Goal: Transaction & Acquisition: Register for event/course

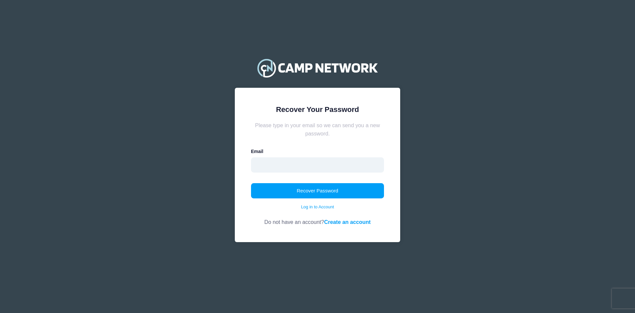
click at [296, 168] on input "email" at bounding box center [317, 164] width 133 height 15
type input "Ndprosser98@gmail.com"
click at [303, 192] on button "Recover Password" at bounding box center [317, 190] width 133 height 15
click at [357, 224] on link "Create an account" at bounding box center [347, 222] width 47 height 6
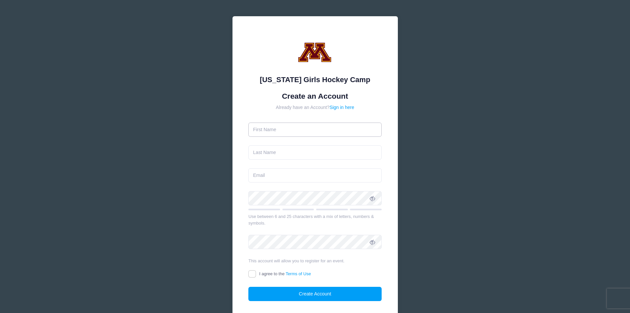
click at [277, 129] on input "text" at bounding box center [315, 129] width 133 height 14
type input "Nathan"
type input "Ndprosser98@gmail.com"
click at [290, 155] on input "text" at bounding box center [315, 152] width 133 height 14
type input "Prosser"
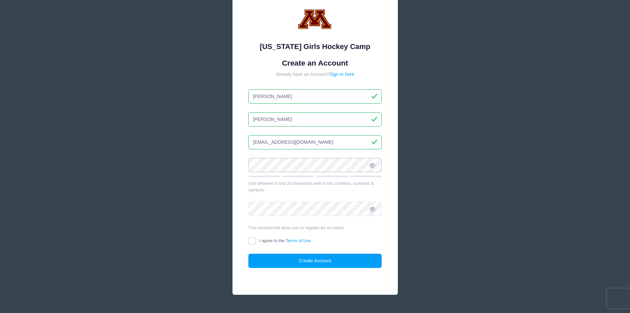
scroll to position [47, 0]
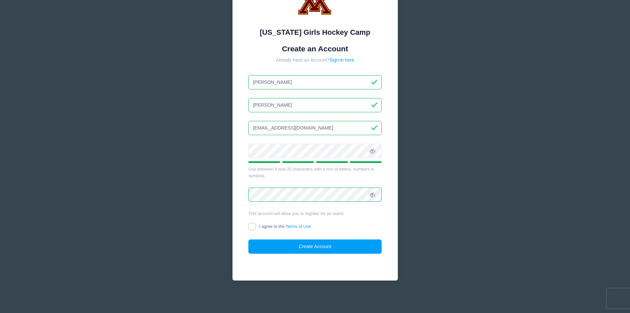
click at [254, 226] on input "I agree to the Terms of Use" at bounding box center [253, 227] width 8 height 8
checkbox input "true"
click at [290, 250] on button "Create Account" at bounding box center [315, 246] width 133 height 14
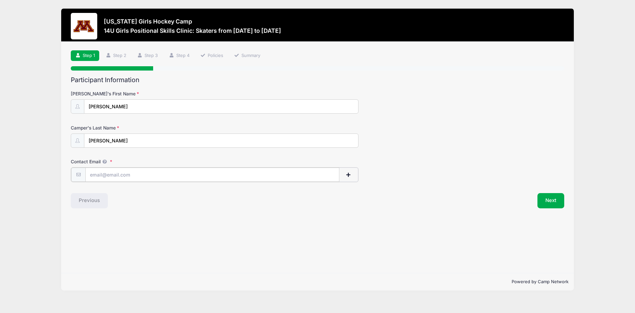
click at [133, 175] on input "Contact Email" at bounding box center [212, 174] width 254 height 14
type input "Ndprosser98@gmail.com"
click at [554, 200] on button "Next" at bounding box center [551, 199] width 27 height 15
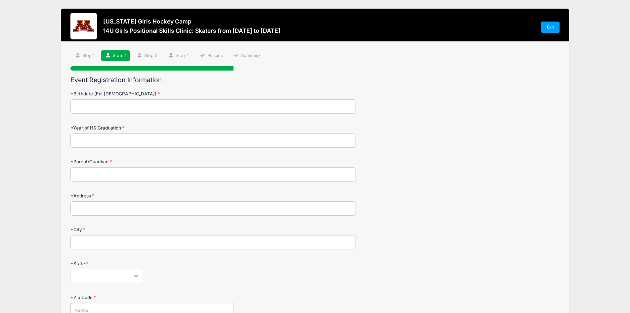
click at [116, 109] on input "Birthdate (Ex: 01/05/2000)" at bounding box center [213, 106] width 286 height 14
type input "07/31/2012"
click at [95, 144] on input "Year of HS Graduation" at bounding box center [213, 140] width 286 height 14
type input "2030"
click at [93, 175] on input "Parent/Guardian" at bounding box center [213, 174] width 286 height 14
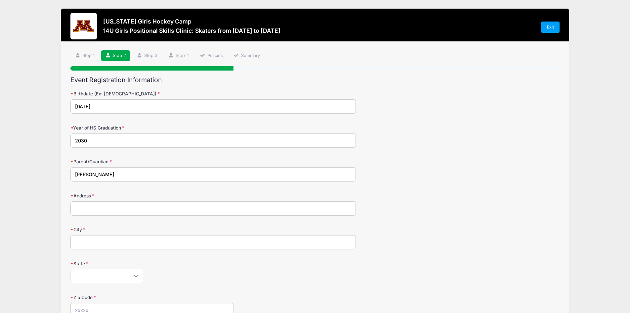
type input "Nate Prosser"
click at [89, 208] on input "Address" at bounding box center [213, 208] width 286 height 14
type input "7060 Mill Creek Lane"
type input "Excelsior"
select select "MN"
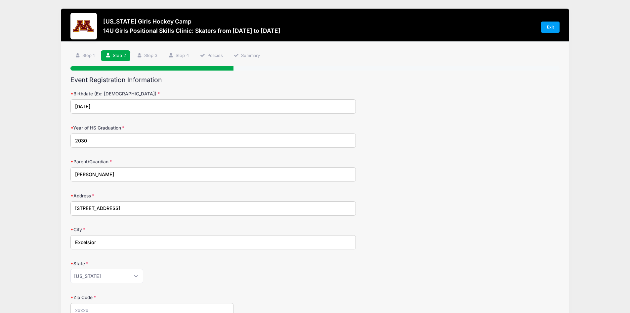
type input "55331"
type input "(952) 412-6483"
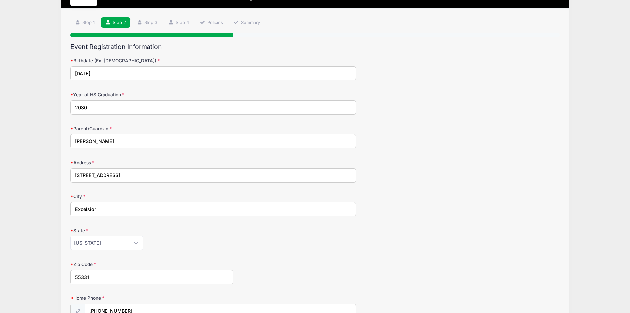
scroll to position [132, 0]
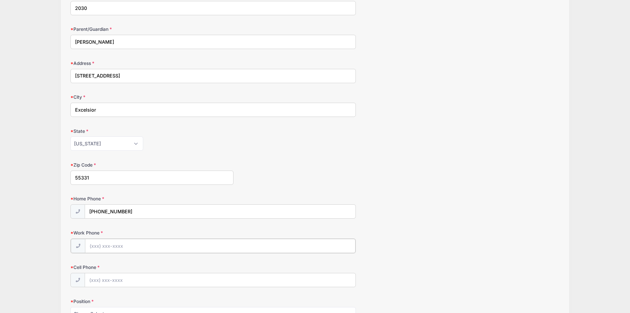
click at [127, 250] on input "Work Phone" at bounding box center [220, 246] width 271 height 14
type input "(952) 412-6483"
click at [96, 283] on input "Cell Phone" at bounding box center [220, 279] width 271 height 14
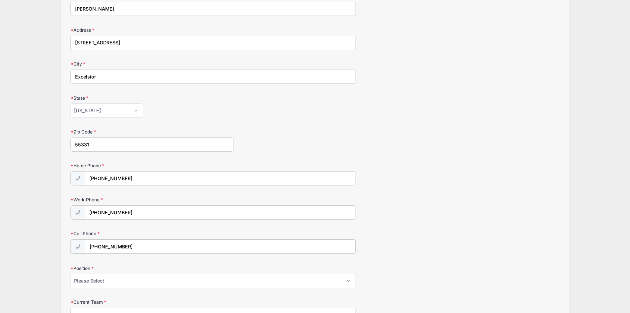
type input "(952) 412-6483"
click at [91, 283] on select "Please Select Forward Defense F/D Goalie" at bounding box center [213, 280] width 286 height 14
click at [70, 273] on select "Please Select Forward Defense F/D Goalie" at bounding box center [213, 280] width 286 height 14
click at [94, 283] on select "Please Select Forward Defense F/D Goalie" at bounding box center [213, 280] width 286 height 14
select select "Forward"
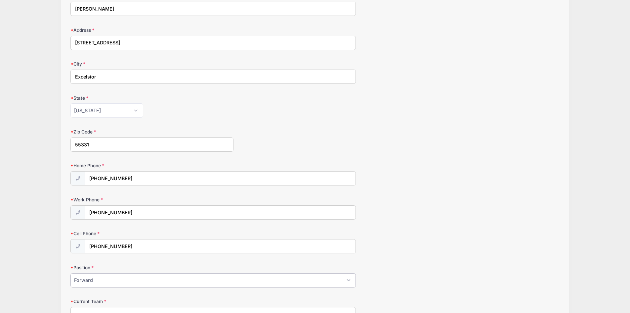
click at [70, 273] on select "Please Select Forward Defense F/D Goalie" at bounding box center [213, 280] width 286 height 14
click at [474, 229] on form "Birthdate (Ex: 01/05/2000) 07/31/2012 Year of HS Graduation 2030 Parent/Guardia…" at bounding box center [314, 140] width 489 height 430
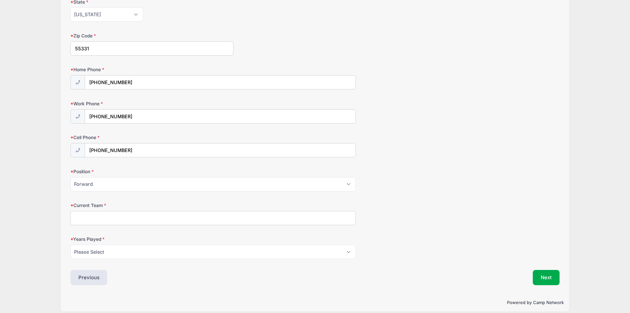
scroll to position [268, 0]
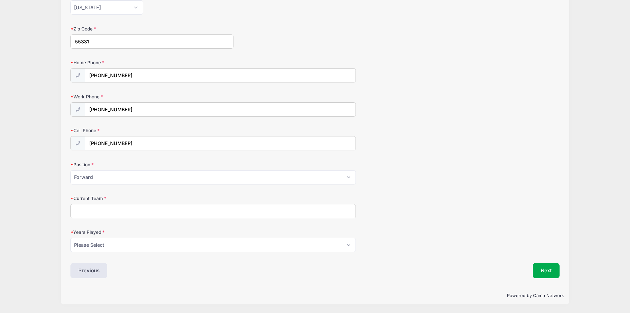
click at [91, 211] on input "Current Team" at bounding box center [213, 211] width 286 height 14
type input "Minnetonka 15U"
click at [102, 247] on select "Please Select 1 2 3 4 5 6 7 8 9 10 11 12 13 14 15" at bounding box center [213, 245] width 286 height 14
click at [70, 238] on select "Please Select 1 2 3 4 5 6 7 8 9 10 11 12 13 14 15" at bounding box center [213, 245] width 286 height 14
click at [81, 248] on select "Please Select 1 2 3 4 5 6 7 8 9 10 11 12 13 14 15" at bounding box center [213, 245] width 286 height 14
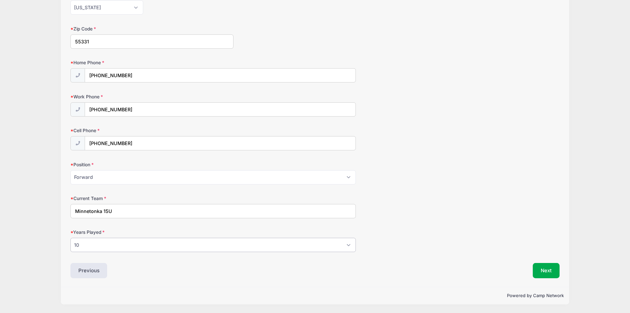
select select "9"
click at [70, 238] on select "Please Select 1 2 3 4 5 6 7 8 9 10 11 12 13 14 15" at bounding box center [213, 245] width 286 height 14
click at [468, 189] on form "Birthdate (Ex: 01/05/2000) 07/31/2012 Year of HS Graduation 2030 Parent/Guardia…" at bounding box center [314, 37] width 489 height 430
click at [542, 274] on button "Next" at bounding box center [546, 270] width 27 height 15
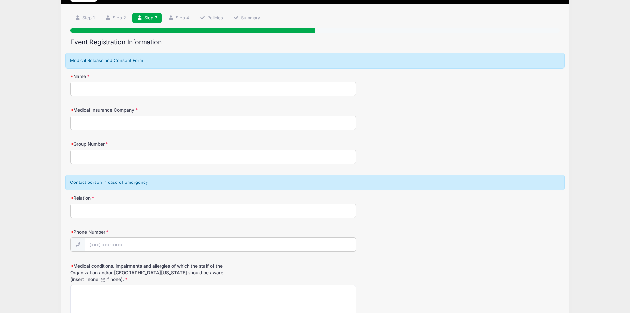
scroll to position [0, 0]
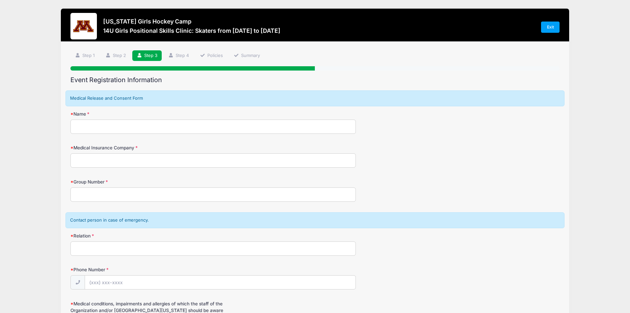
click at [95, 130] on input "Name" at bounding box center [213, 126] width 286 height 14
type input "Nathan Prosser"
click at [95, 162] on input "Medical Insurance Company" at bounding box center [213, 160] width 286 height 14
type input "Medica"
click at [98, 196] on input "Group Number" at bounding box center [213, 194] width 286 height 14
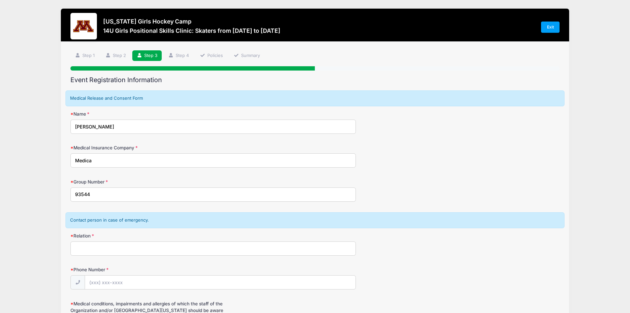
type input "93544"
click at [89, 246] on input "Relation" at bounding box center [213, 248] width 286 height 14
type input "Parent"
click at [100, 281] on input "Phone Number" at bounding box center [220, 282] width 271 height 14
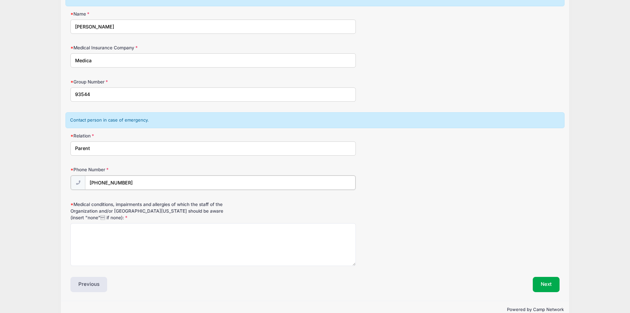
scroll to position [114, 0]
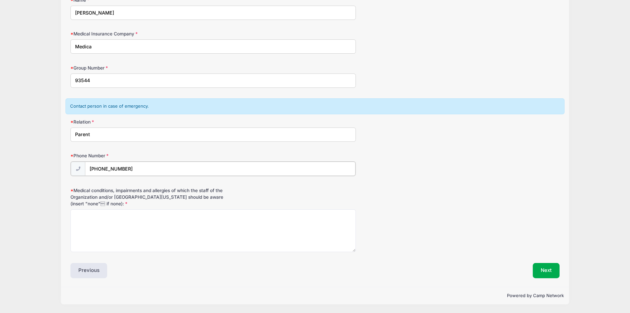
type input "(952) 412-6483"
click at [100, 237] on textarea "Medical conditions, impairments and allergies of which the staff of the Organiz…" at bounding box center [213, 230] width 286 height 43
type textarea "None"
click at [547, 271] on button "Next" at bounding box center [546, 270] width 27 height 15
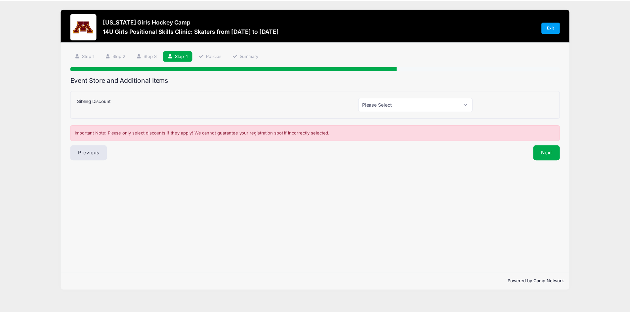
scroll to position [0, 0]
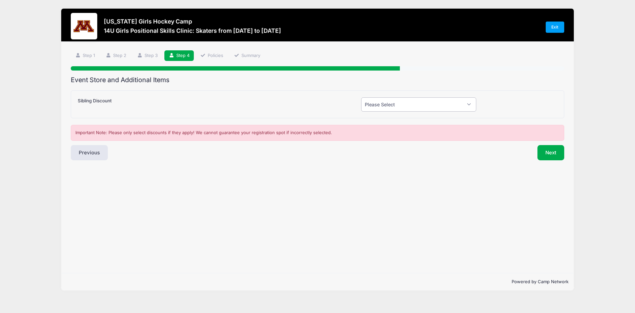
click at [470, 104] on select "Please Select Yes (-$50.00) No" at bounding box center [418, 104] width 115 height 14
select select "0"
click at [361, 97] on select "Please Select Yes (-$50.00) No" at bounding box center [418, 104] width 115 height 14
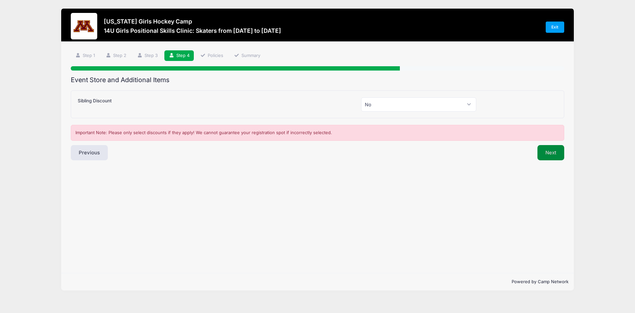
click at [556, 151] on button "Next" at bounding box center [551, 152] width 27 height 15
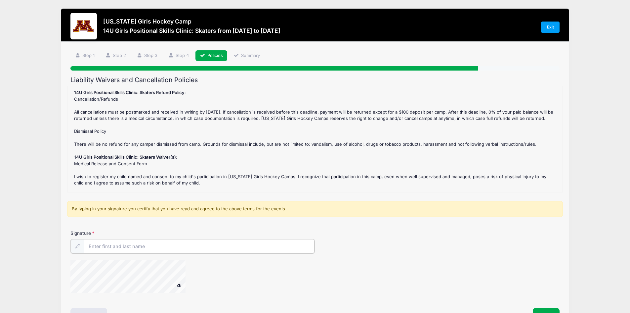
click at [125, 246] on input "Signature" at bounding box center [199, 246] width 231 height 14
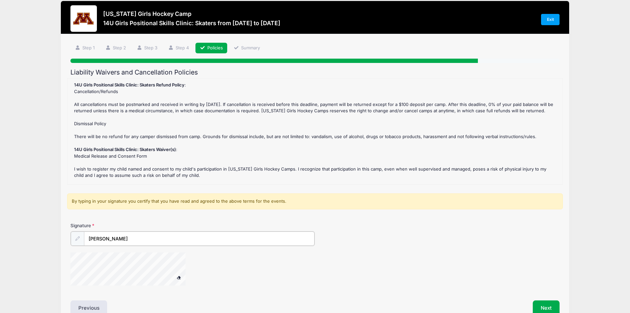
scroll to position [45, 0]
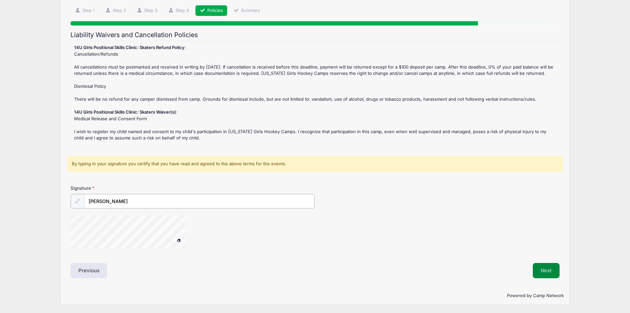
type input "Nathan Prosser"
click at [552, 269] on button "Next" at bounding box center [546, 270] width 27 height 15
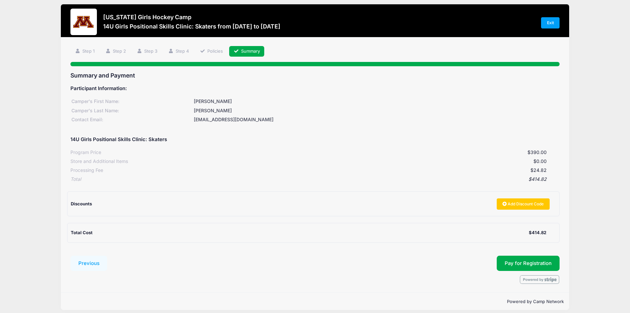
scroll to position [10, 0]
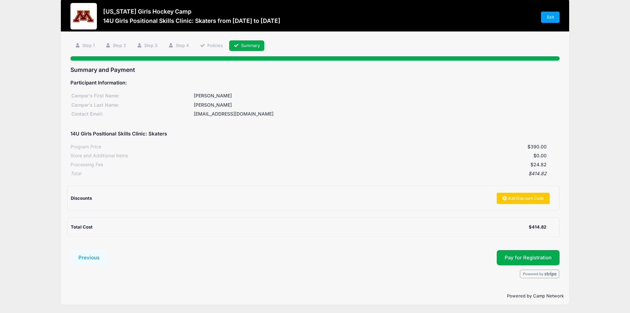
click at [555, 23] on div "Minnesota Girls Hockey Camp 14U Girls Positional Skills Clinic: Skaters from 11…" at bounding box center [314, 17] width 489 height 28
click at [555, 19] on link "Exit" at bounding box center [550, 17] width 19 height 11
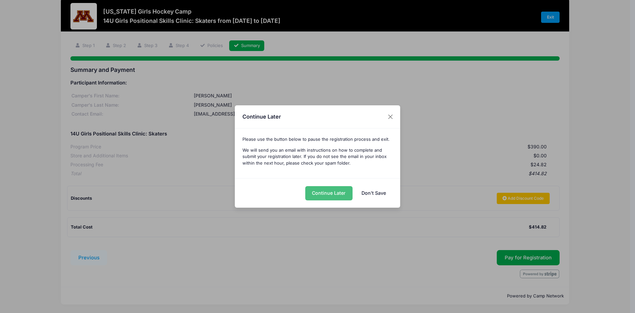
click at [338, 195] on button "Continue Later" at bounding box center [328, 193] width 47 height 14
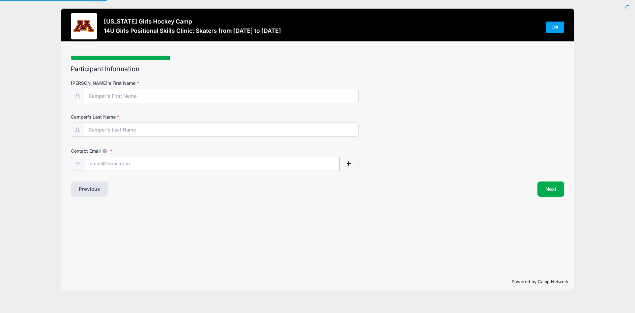
type input "[PERSON_NAME]"
type input "Prosser"
type input "ndprosser98@gmail.com"
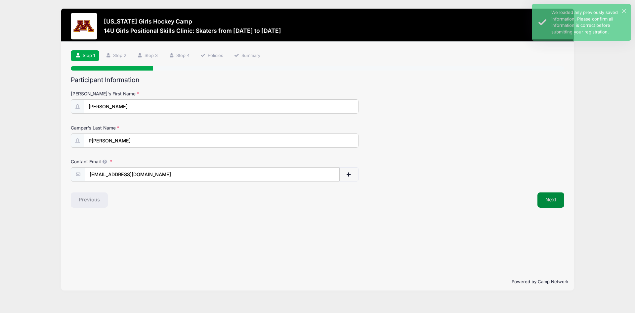
click at [558, 200] on button "Next" at bounding box center [551, 199] width 27 height 15
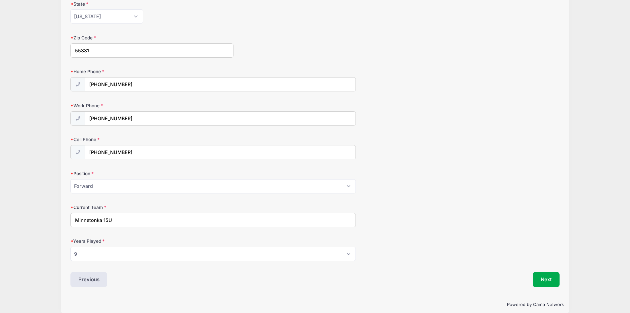
scroll to position [268, 0]
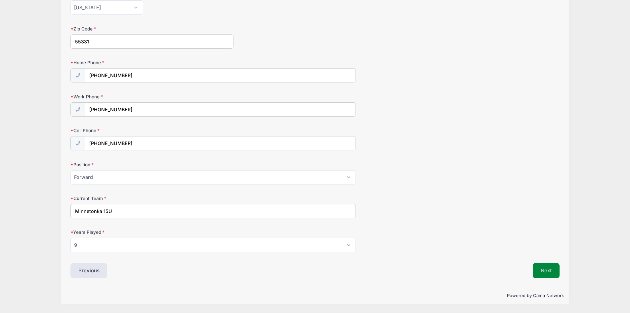
click at [540, 269] on button "Next" at bounding box center [546, 270] width 27 height 15
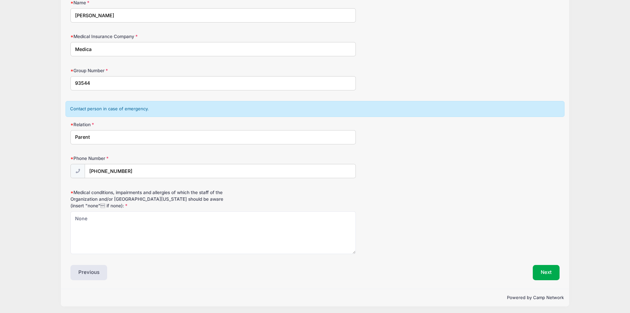
scroll to position [113, 0]
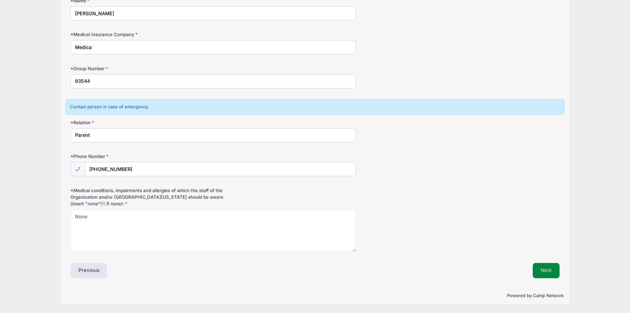
click at [552, 274] on button "Next" at bounding box center [546, 270] width 27 height 15
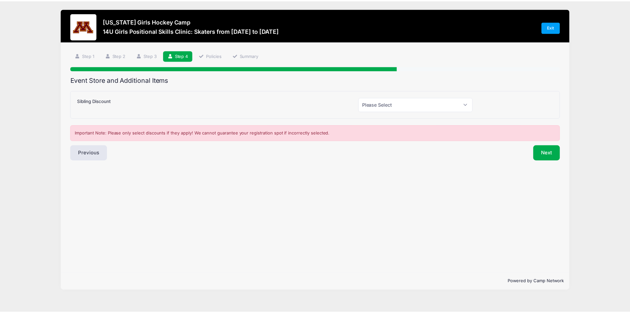
scroll to position [0, 0]
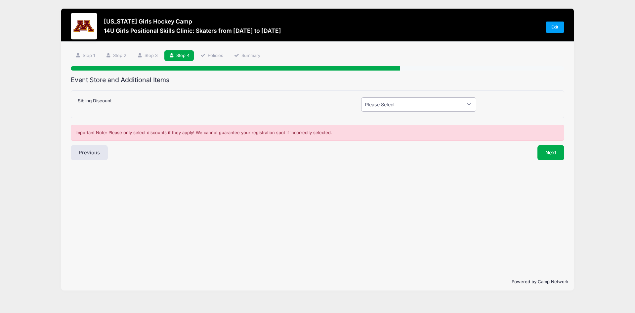
click at [472, 107] on select "Please Select Yes (-$50.00) No" at bounding box center [418, 104] width 115 height 14
select select "0"
click at [361, 97] on select "Please Select Yes (-$50.00) No" at bounding box center [418, 104] width 115 height 14
click at [549, 154] on button "Next" at bounding box center [551, 152] width 27 height 15
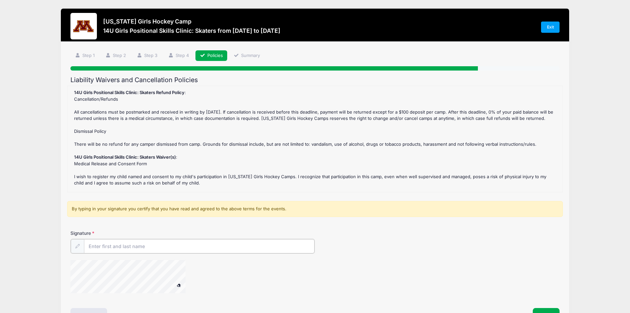
click at [108, 249] on input "Signature" at bounding box center [199, 246] width 231 height 14
click at [174, 281] on div at bounding box center [136, 277] width 132 height 35
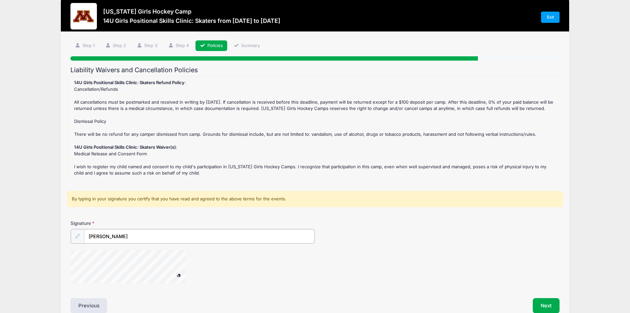
scroll to position [45, 0]
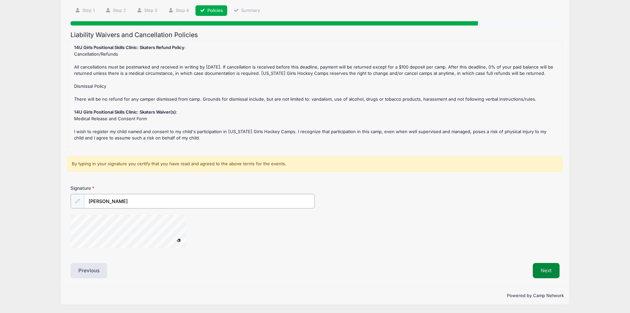
type input "Nathan Prosser"
click at [542, 273] on button "Next" at bounding box center [546, 270] width 27 height 15
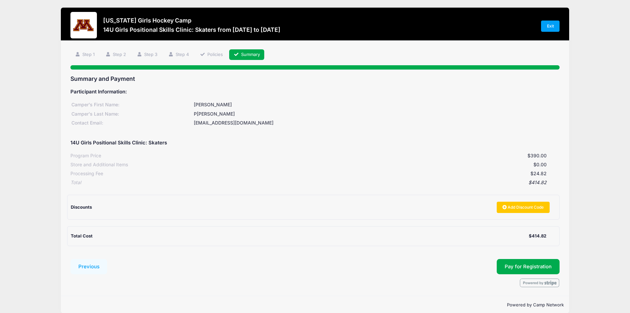
scroll to position [0, 0]
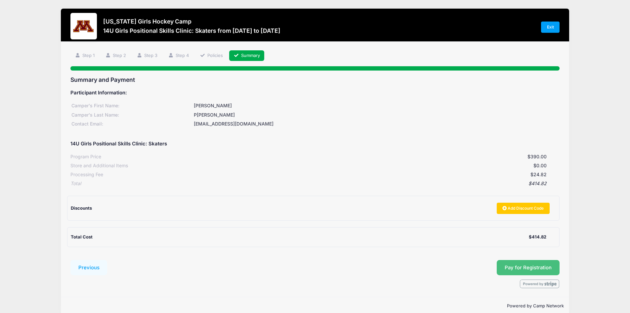
click at [544, 269] on button "Pay for Registration" at bounding box center [528, 267] width 63 height 15
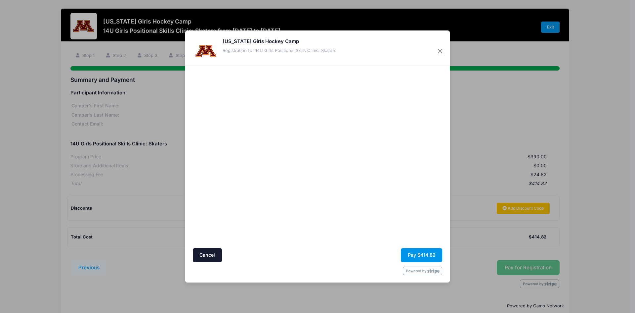
click at [413, 259] on button "Pay $414.82" at bounding box center [421, 255] width 41 height 14
